Goal: Contribute content: Add original content to the website for others to see

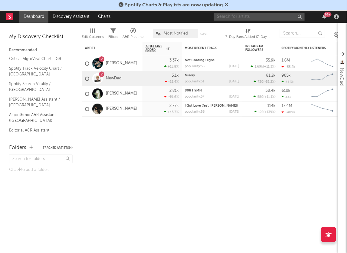
click at [240, 15] on input "text" at bounding box center [259, 17] width 91 height 8
type input "[PERSON_NAME]"
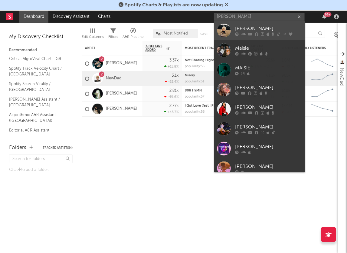
click at [235, 33] on icon at bounding box center [237, 34] width 4 height 4
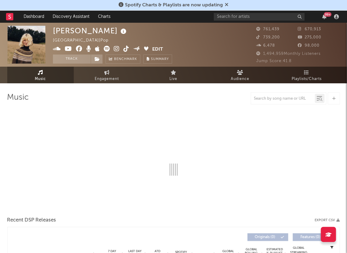
select select "6m"
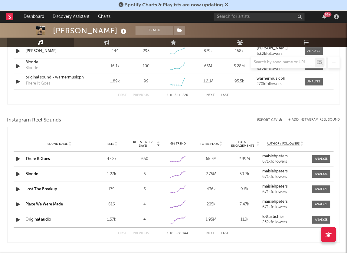
scroll to position [515, 0]
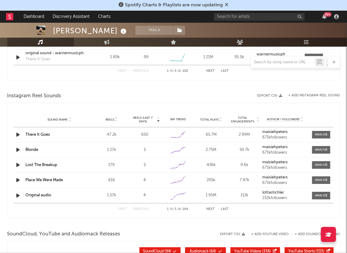
click at [304, 95] on button "+ Add Instagram Reel Sound" at bounding box center [314, 95] width 51 height 3
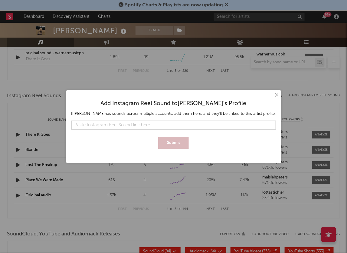
click at [168, 124] on input "text" at bounding box center [173, 124] width 205 height 9
type input "[URL][DOMAIN_NAME]"
click at [170, 142] on button "Submit" at bounding box center [173, 143] width 31 height 12
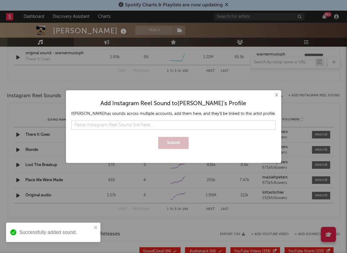
click at [273, 93] on button "×" at bounding box center [276, 95] width 7 height 7
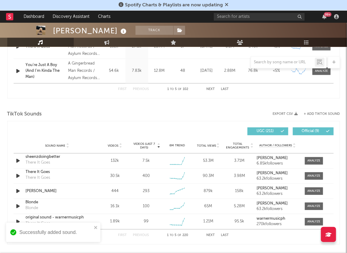
scroll to position [348, 0]
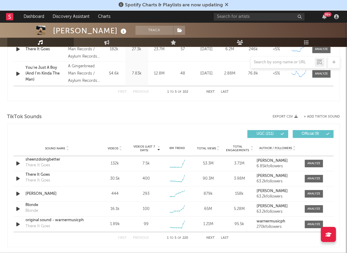
click at [311, 115] on button "+ Add TikTok Sound" at bounding box center [322, 116] width 36 height 3
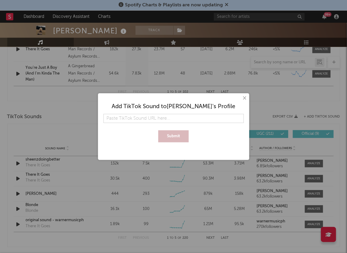
click at [152, 117] on input "text" at bounding box center [174, 118] width 140 height 9
type input "[URL][DOMAIN_NAME][DOMAIN_NAME]"
click at [158, 130] on button "Submit" at bounding box center [173, 136] width 31 height 12
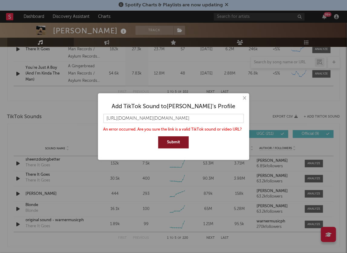
scroll to position [0, 0]
drag, startPoint x: 242, startPoint y: 117, endPoint x: 41, endPoint y: 114, distance: 201.3
click at [39, 116] on div "× Add TikTok Sound to [PERSON_NAME] 's Profile [URL][DOMAIN_NAME][DOMAIN_NAME] …" at bounding box center [173, 126] width 347 height 253
paste input "[URL][DOMAIN_NAME][PERSON_NAME]"
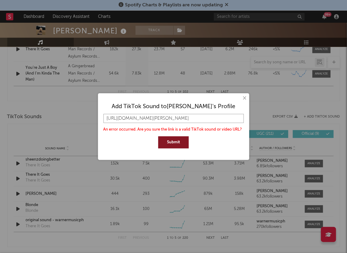
type input "[URL][DOMAIN_NAME][PERSON_NAME]"
click at [170, 142] on button "Submit" at bounding box center [173, 142] width 31 height 12
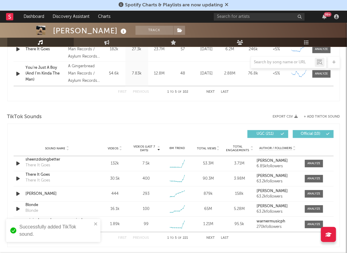
click at [318, 115] on button "+ Add TikTok Sound" at bounding box center [322, 116] width 36 height 3
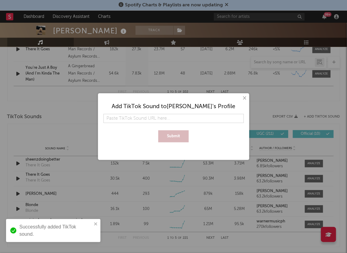
click at [148, 116] on input "text" at bounding box center [174, 118] width 140 height 9
type input "[URL][DOMAIN_NAME][PERSON_NAME]"
click at [170, 135] on button "Submit" at bounding box center [173, 136] width 31 height 12
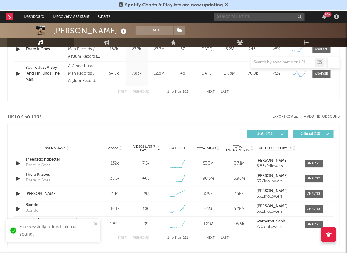
click at [256, 16] on input "text" at bounding box center [259, 17] width 91 height 8
type input "[PERSON_NAME]"
click at [250, 18] on input "[PERSON_NAME]" at bounding box center [259, 17] width 91 height 8
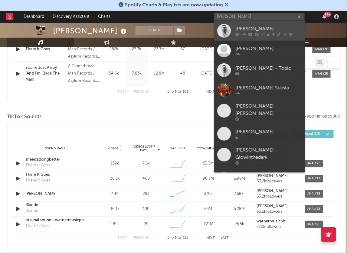
click at [252, 25] on div "[PERSON_NAME]" at bounding box center [268, 28] width 67 height 7
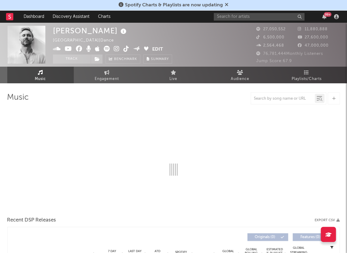
select select "6m"
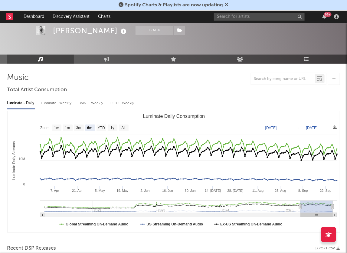
scroll to position [23, 0]
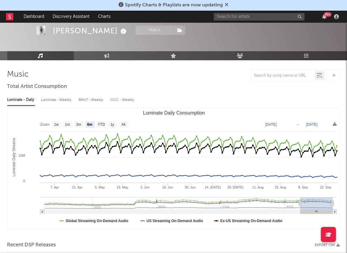
click at [336, 73] on div at bounding box center [334, 75] width 12 height 12
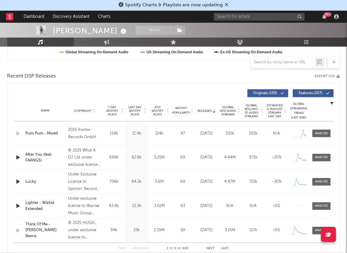
scroll to position [189, 0]
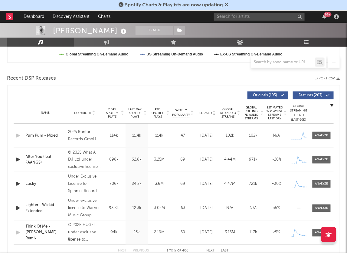
click at [333, 61] on icon at bounding box center [333, 62] width 3 height 4
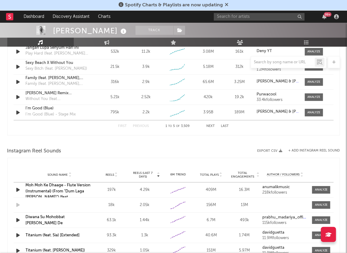
scroll to position [371, 0]
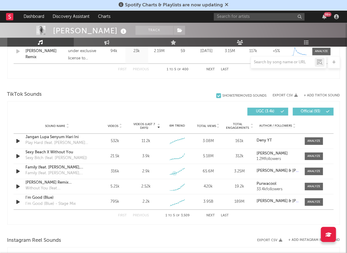
click at [166, 90] on div "TikTok Sounds" at bounding box center [173, 94] width 333 height 10
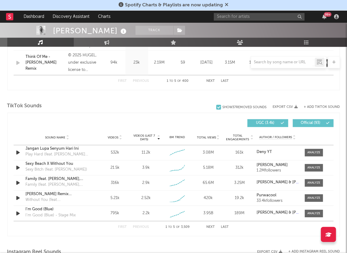
scroll to position [352, 0]
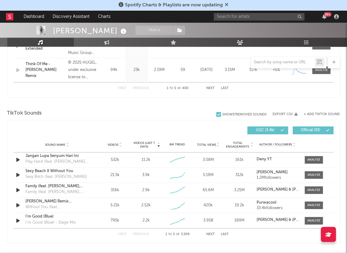
click at [320, 113] on button "+ Add TikTok Sound" at bounding box center [322, 114] width 36 height 3
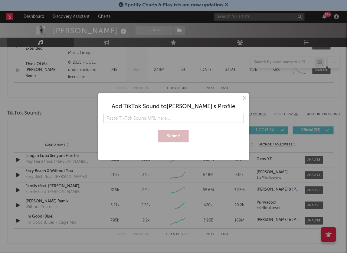
click at [174, 120] on input "text" at bounding box center [174, 118] width 140 height 9
type input "[URL][DOMAIN_NAME]"
click at [169, 135] on button "Submit" at bounding box center [173, 136] width 31 height 12
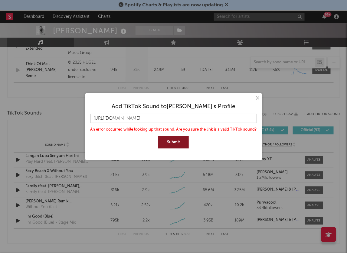
click at [256, 98] on button "×" at bounding box center [257, 98] width 7 height 7
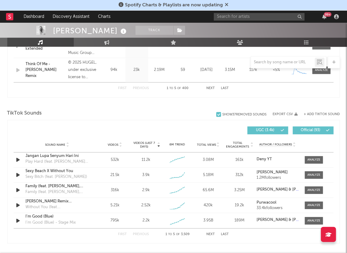
click at [314, 111] on div "+ Add TikTok Sound" at bounding box center [319, 114] width 42 height 6
click at [314, 113] on button "+ Add TikTok Sound" at bounding box center [322, 114] width 36 height 3
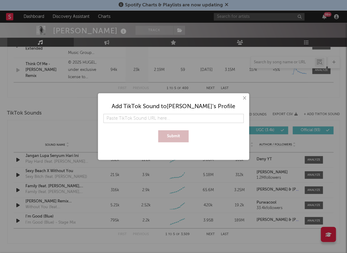
click at [183, 122] on input "text" at bounding box center [174, 118] width 140 height 9
type input "[URL][DOMAIN_NAME]"
click at [178, 132] on button "Submit" at bounding box center [173, 136] width 31 height 12
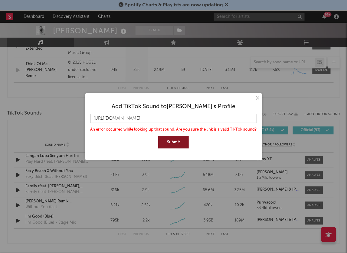
click at [258, 97] on button "×" at bounding box center [257, 98] width 7 height 7
